Goal: Information Seeking & Learning: Learn about a topic

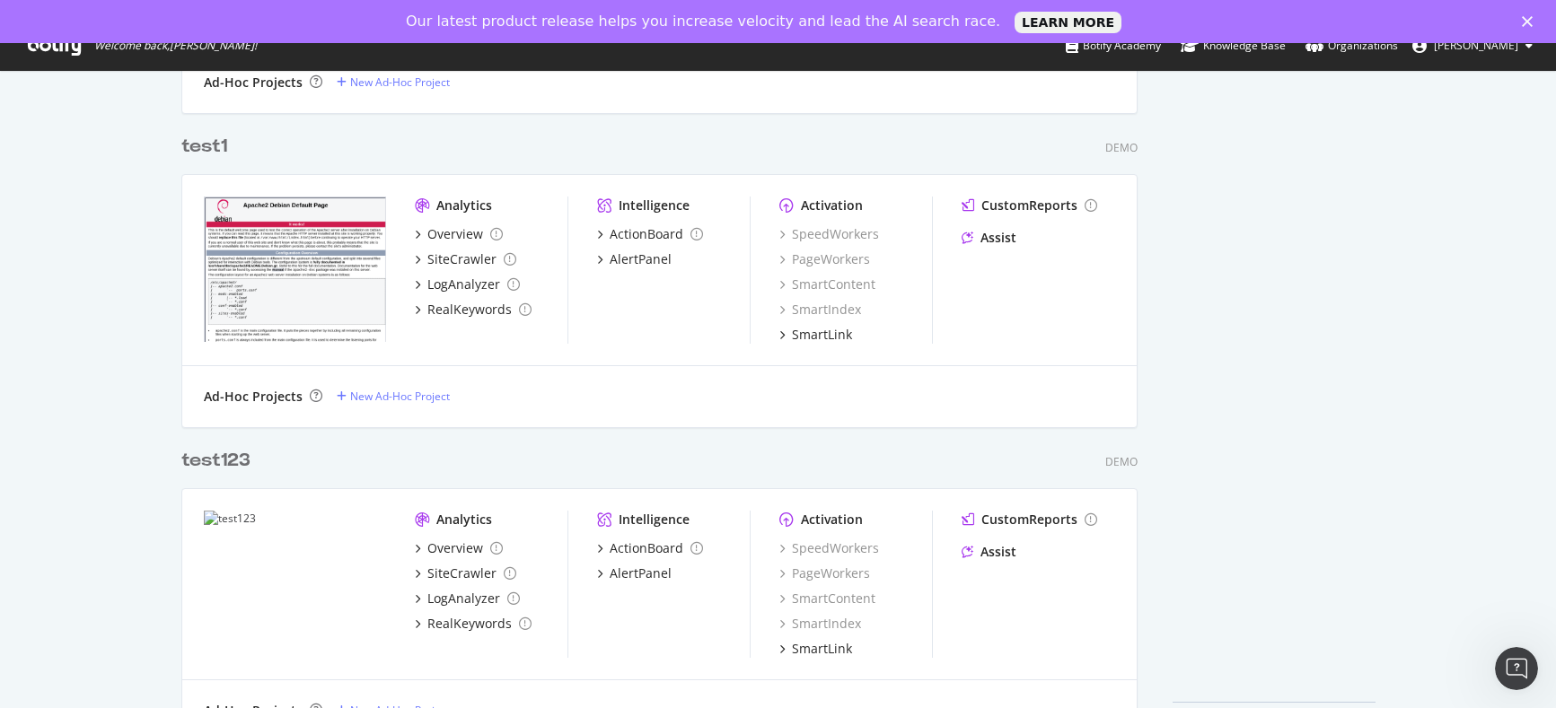
scroll to position [1026, 0]
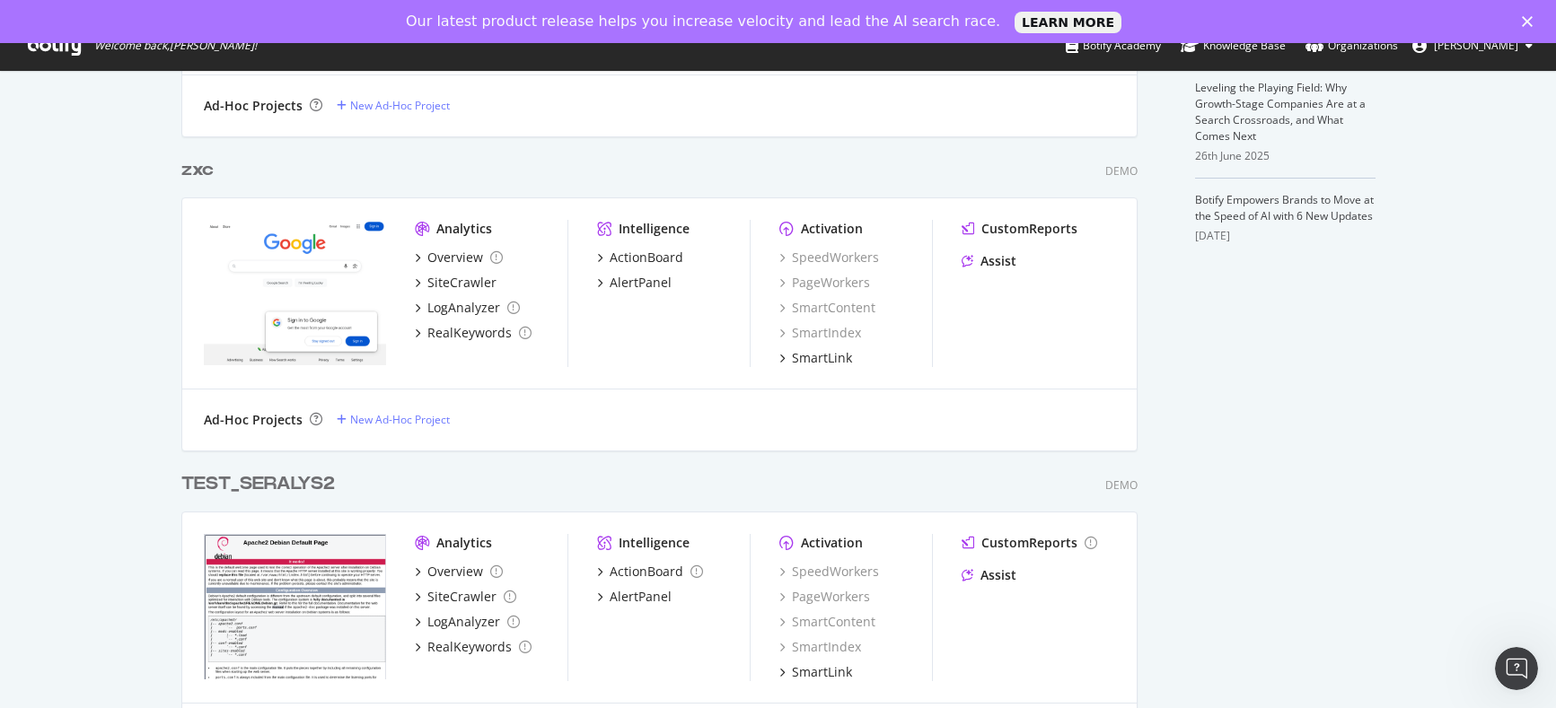
scroll to position [712, 0]
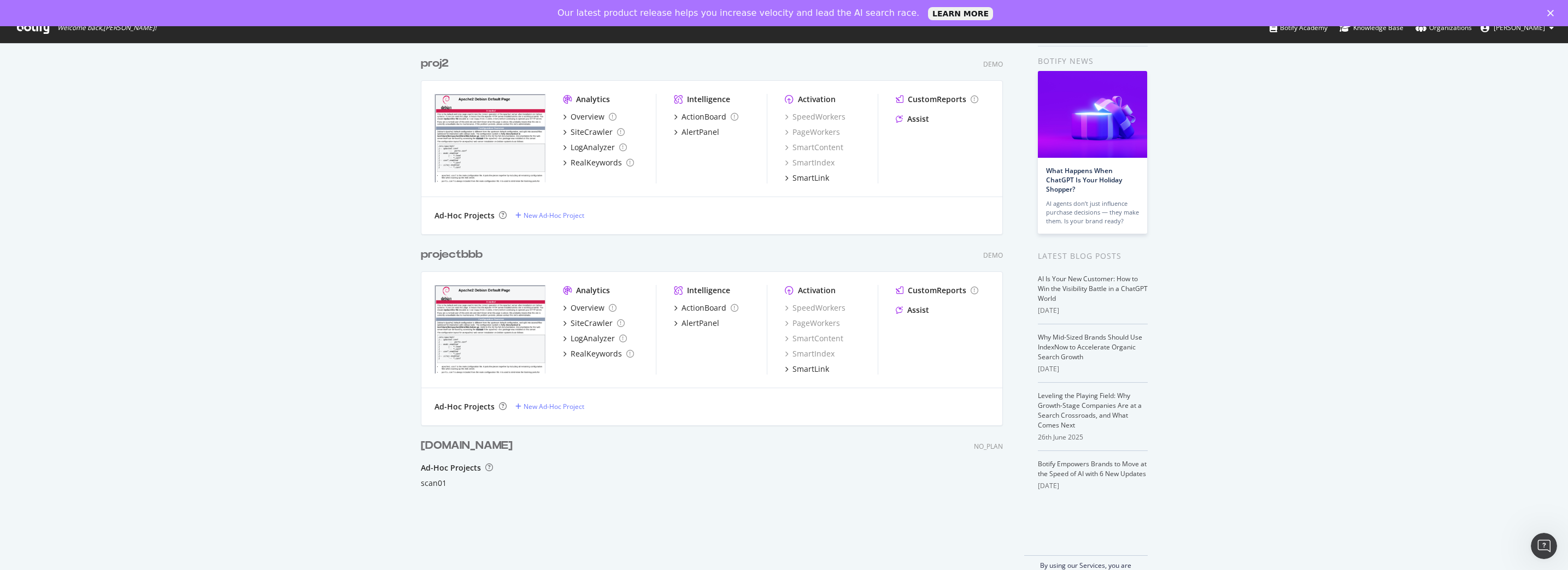
click at [318, 324] on div "My Web Properties Most recent crawl Demo Web Property proj2 Demo Analytics Over…" at bounding box center [784, 299] width 1568 height 593
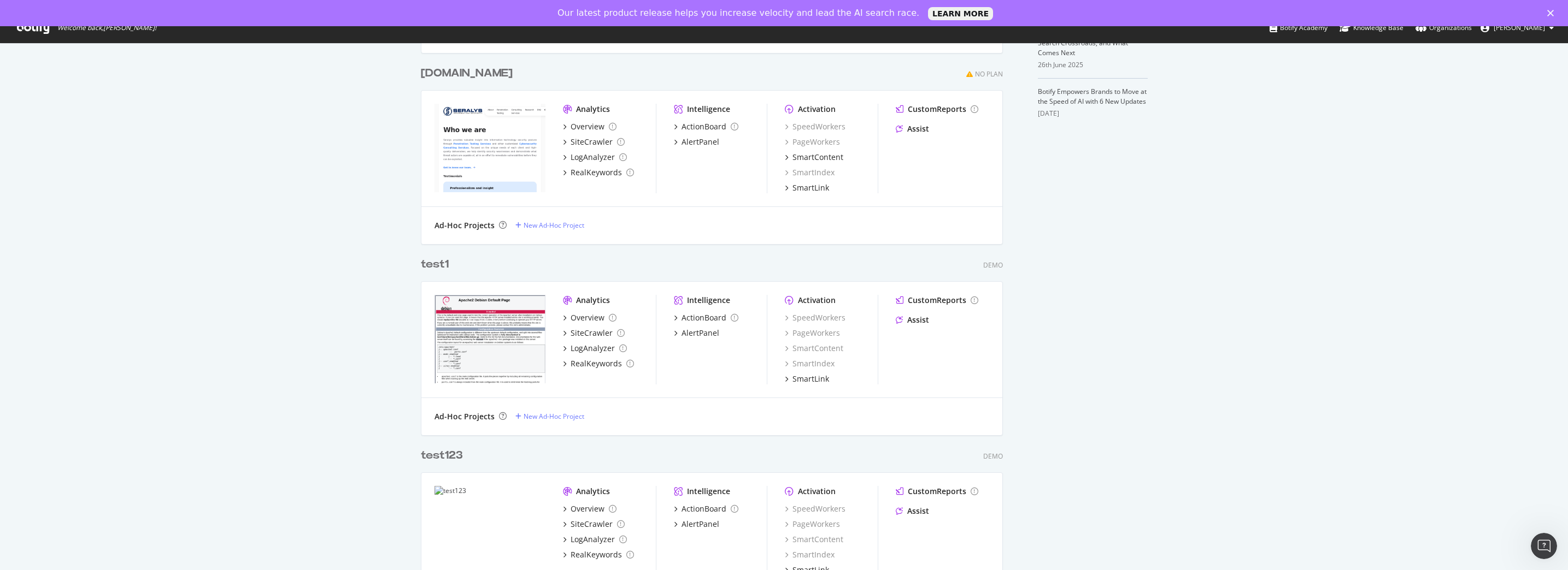
scroll to position [485, 0]
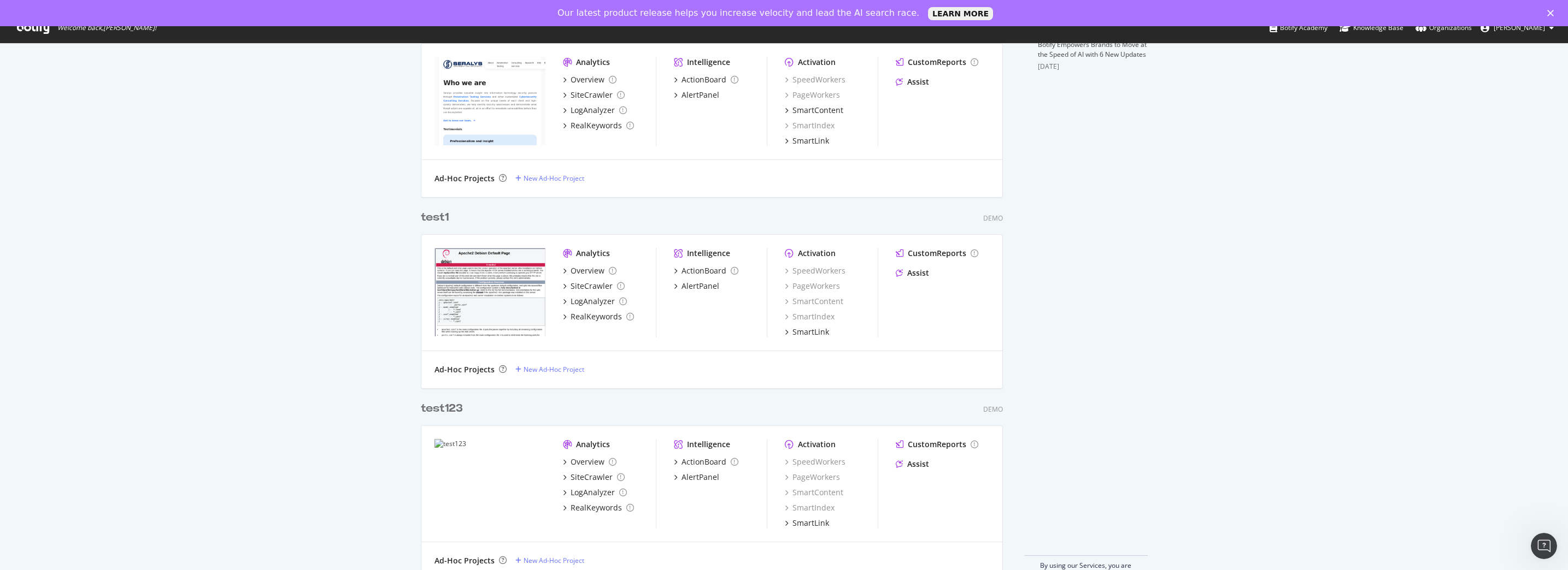
click at [373, 254] on div "My Web Properties Most recent crawl Demo Web Property netragard.com Demo Analyt…" at bounding box center [784, 90] width 1568 height 1013
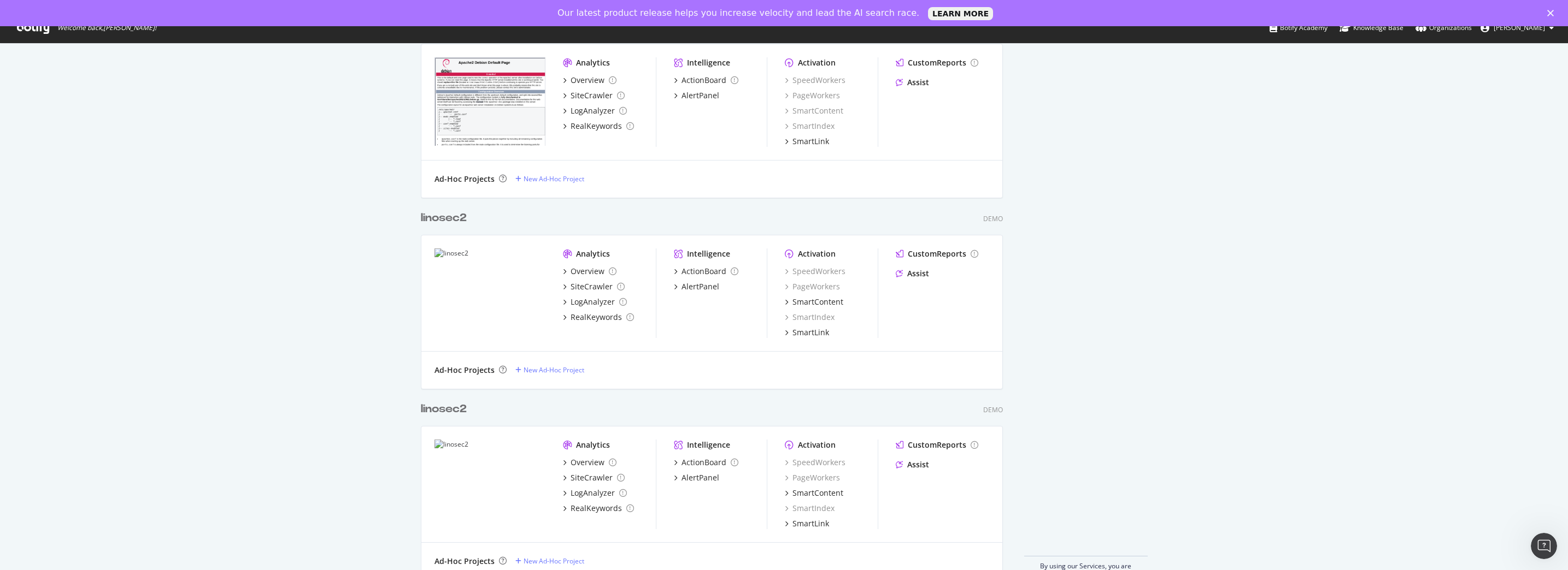
scroll to position [1249, 0]
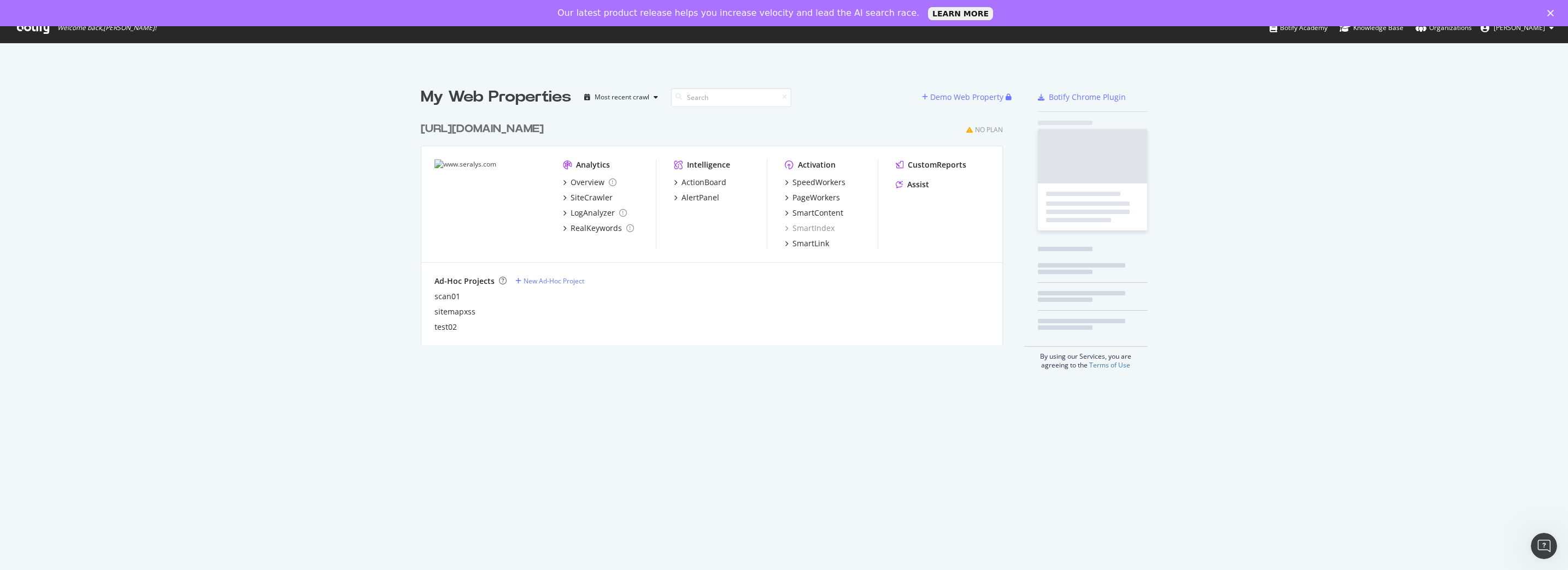
scroll to position [229, 583]
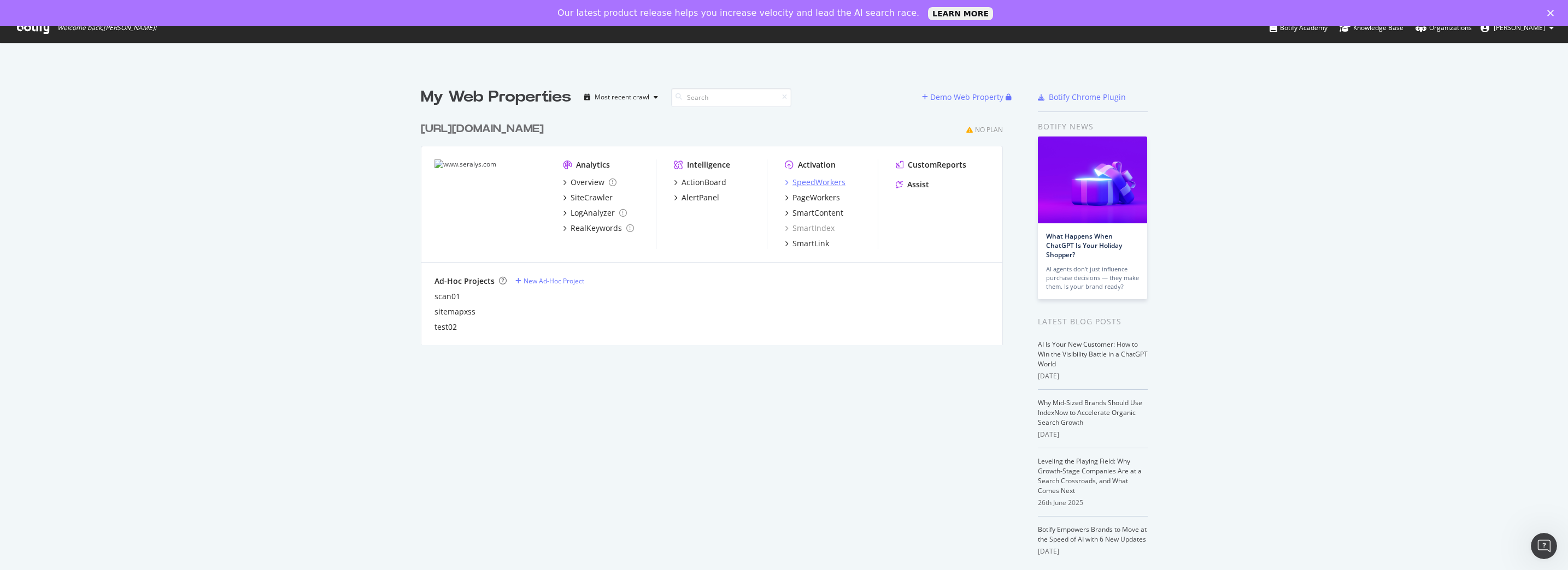
click at [800, 181] on div "SpeedWorkers" at bounding box center [819, 182] width 53 height 11
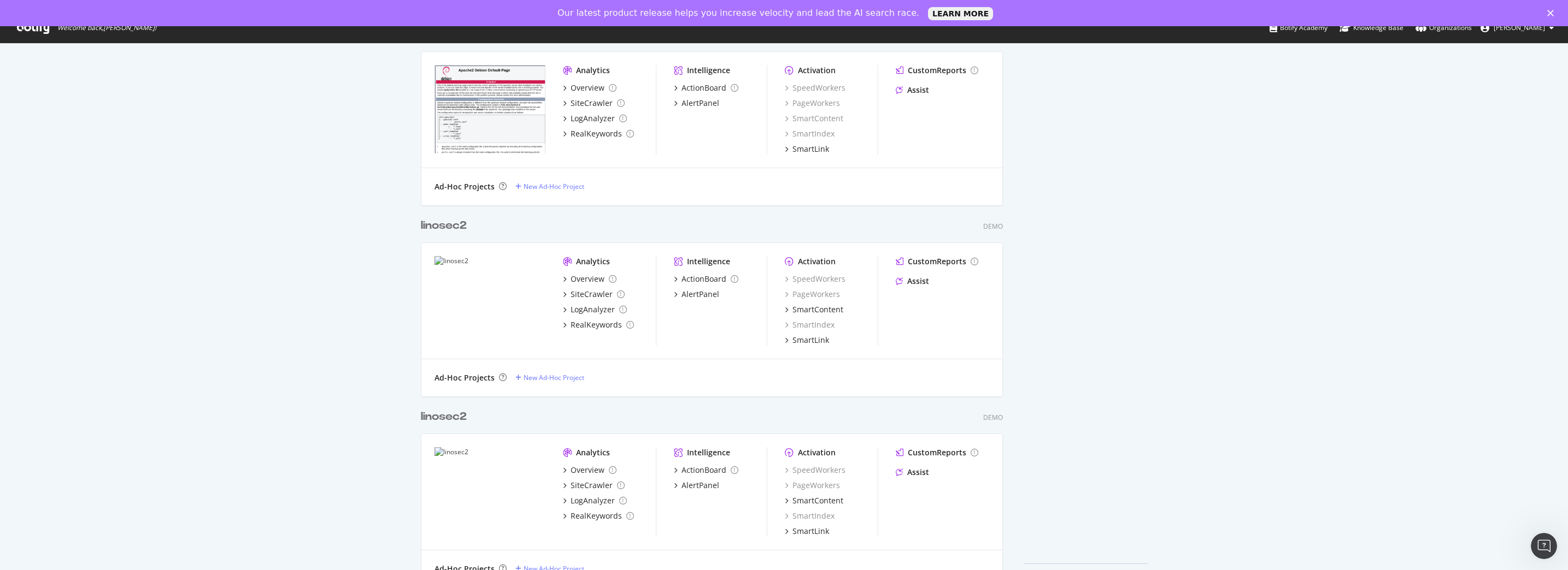
scroll to position [1249, 0]
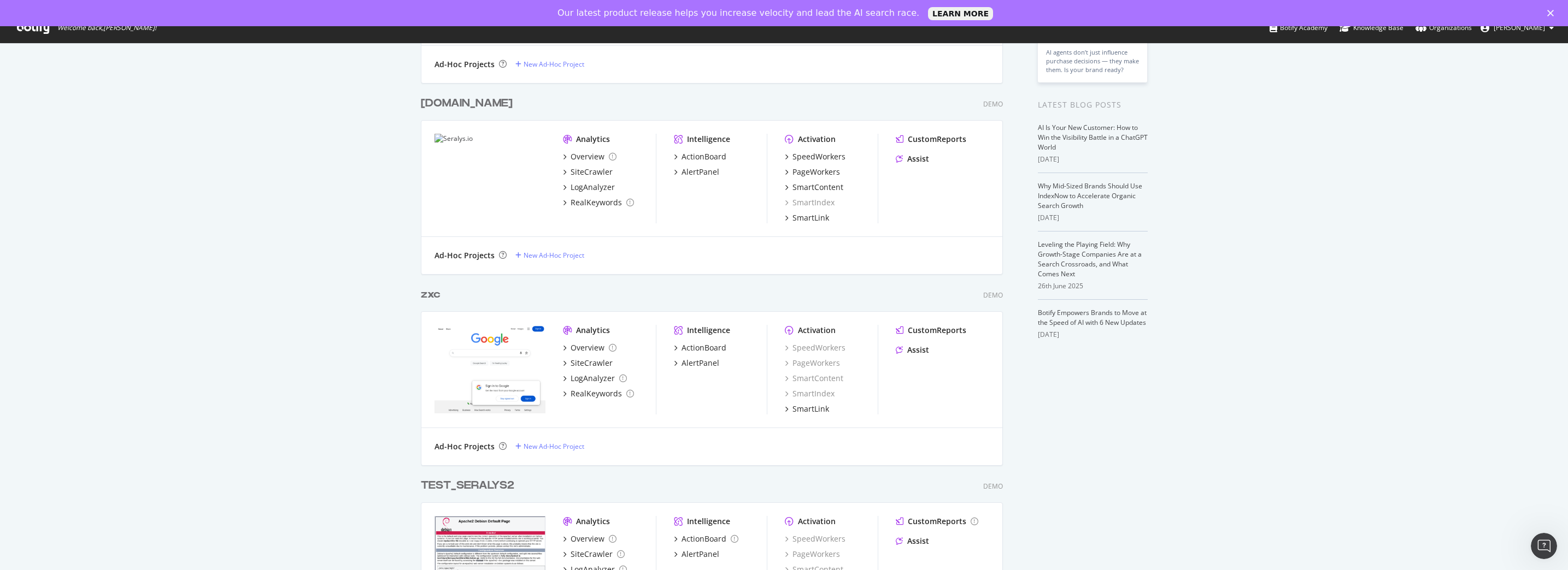
scroll to position [294, 0]
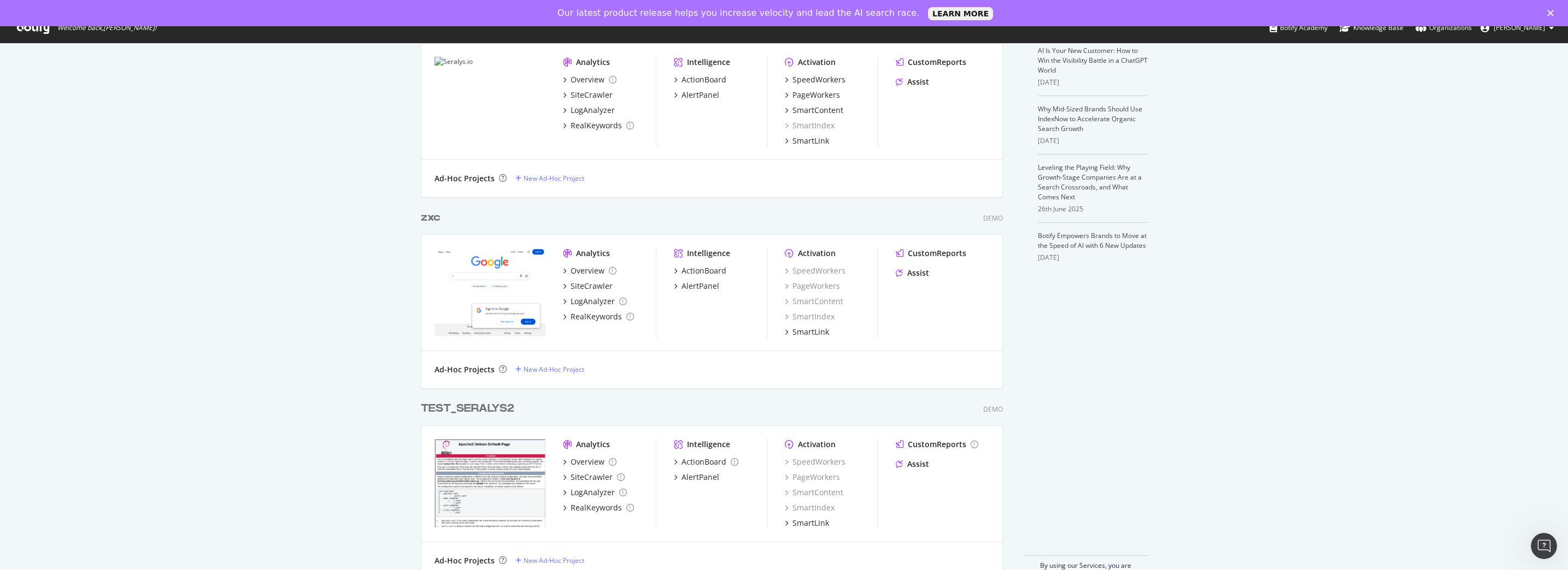
click at [299, 373] on div "My Web Properties Most recent crawl Demo Web Property mytest ${{2*2}} {{2*2}} $…" at bounding box center [784, 186] width 1568 height 821
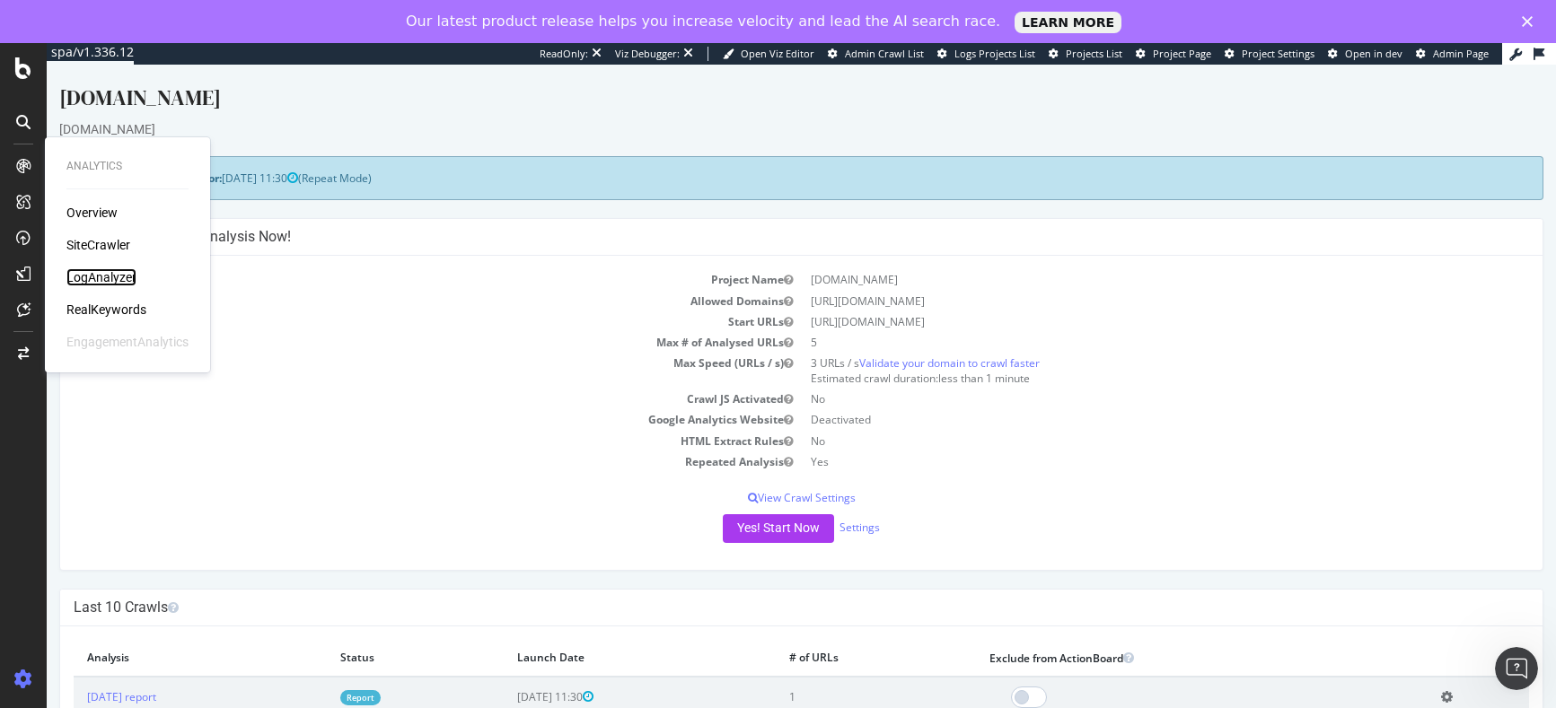
click at [99, 277] on div "LogAnalyzer" at bounding box center [101, 277] width 70 height 18
click at [104, 274] on div "LogAnalyzer" at bounding box center [101, 277] width 70 height 18
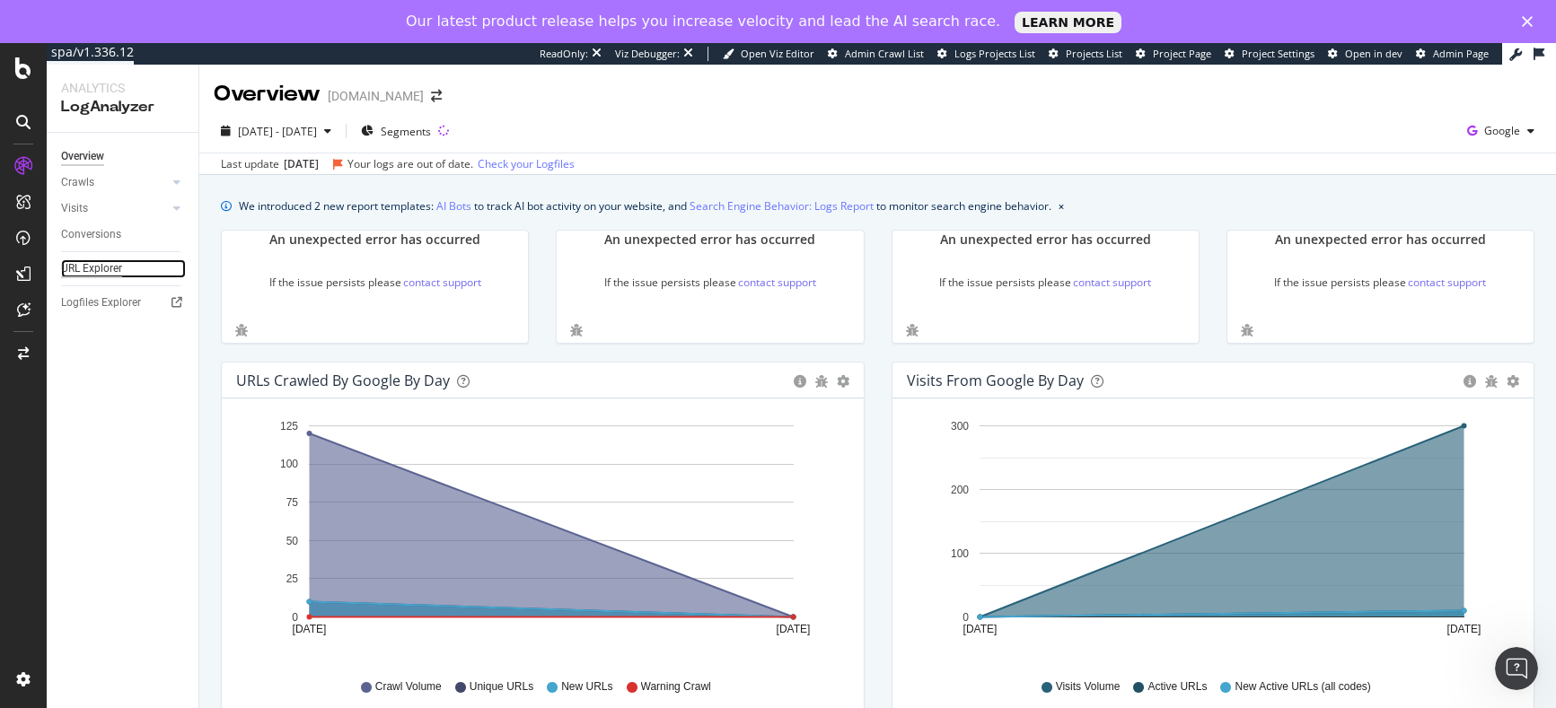
click at [100, 268] on div "URL Explorer" at bounding box center [91, 268] width 61 height 19
